Goal: Navigation & Orientation: Find specific page/section

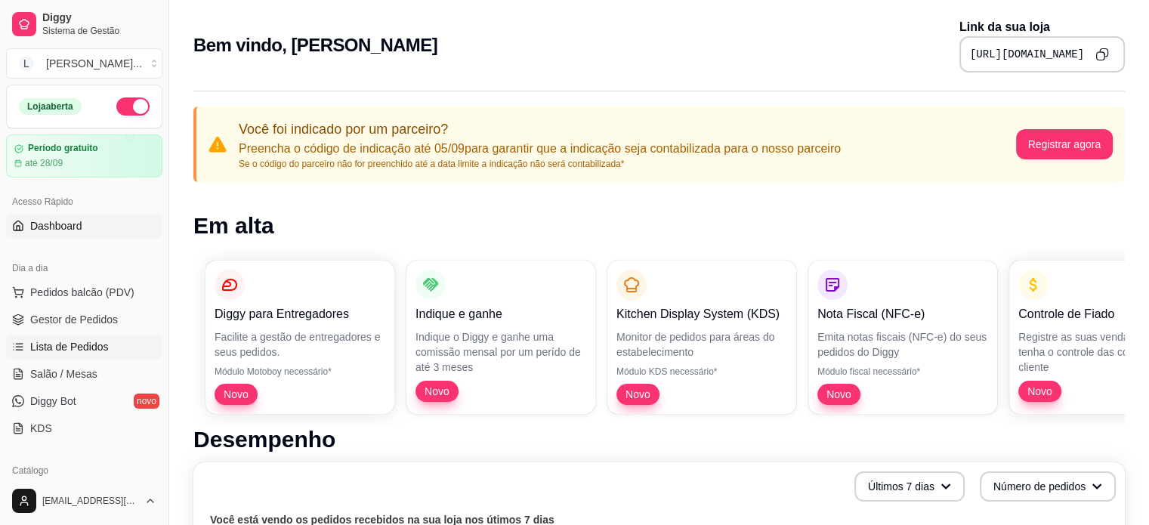
click at [78, 341] on span "Lista de Pedidos" at bounding box center [69, 346] width 79 height 15
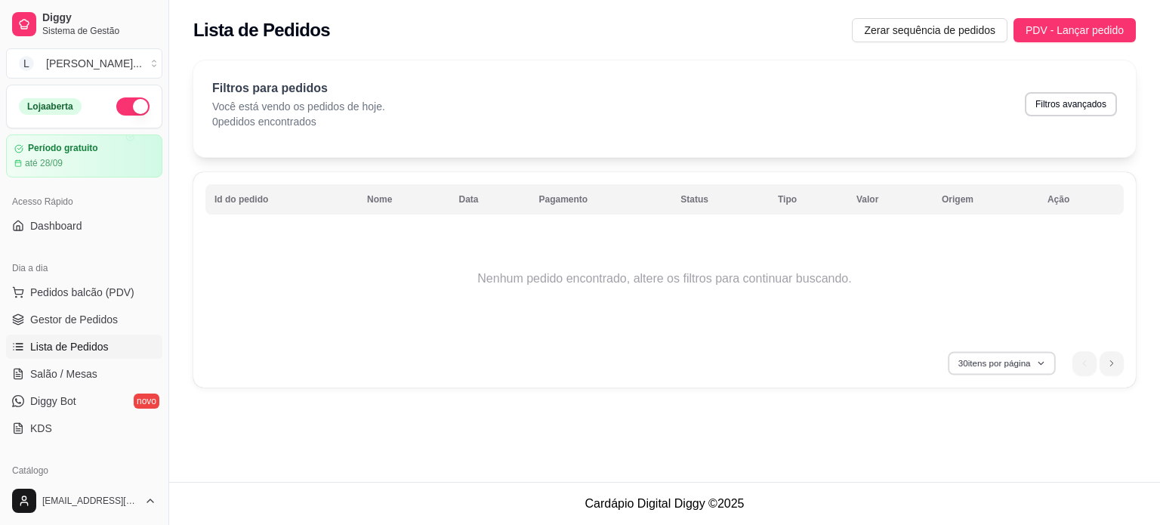
click at [1016, 360] on button "30 itens por página" at bounding box center [1001, 362] width 107 height 23
click at [1017, 363] on button "30 itens por página" at bounding box center [1001, 363] width 111 height 24
click at [1017, 363] on button "30 itens por página" at bounding box center [1001, 362] width 107 height 23
click at [52, 286] on span "Pedidos balcão (PDV)" at bounding box center [82, 292] width 104 height 15
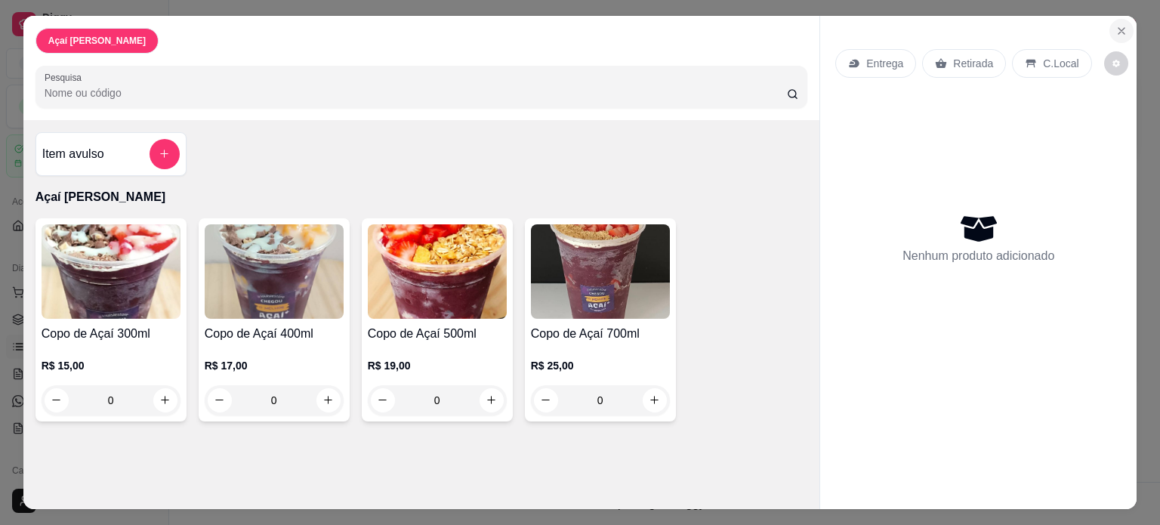
click at [1118, 28] on icon "Close" at bounding box center [1121, 31] width 6 height 6
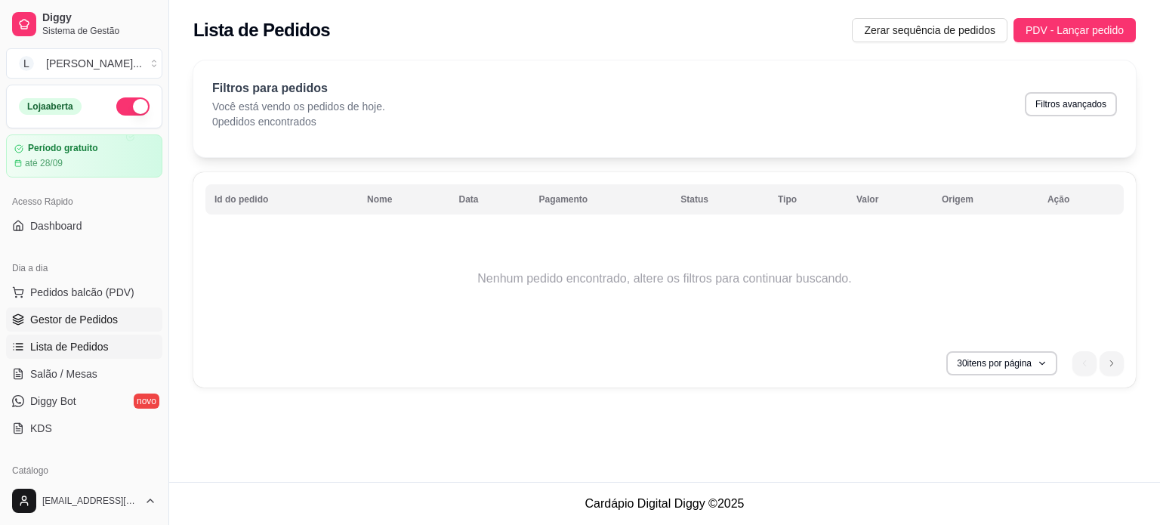
click at [98, 322] on span "Gestor de Pedidos" at bounding box center [74, 319] width 88 height 15
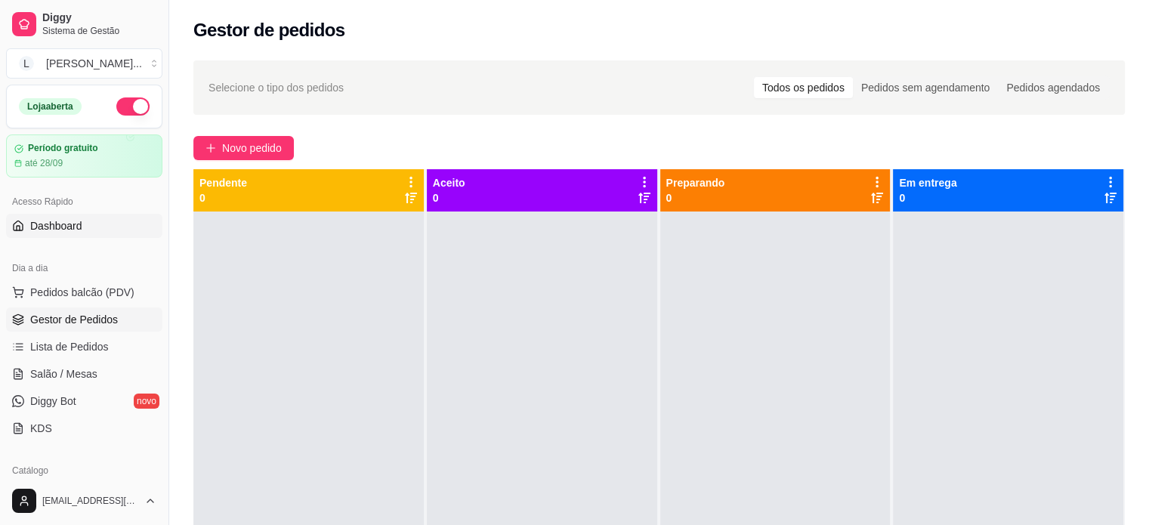
click at [53, 227] on span "Dashboard" at bounding box center [56, 225] width 52 height 15
